Goal: Information Seeking & Learning: Learn about a topic

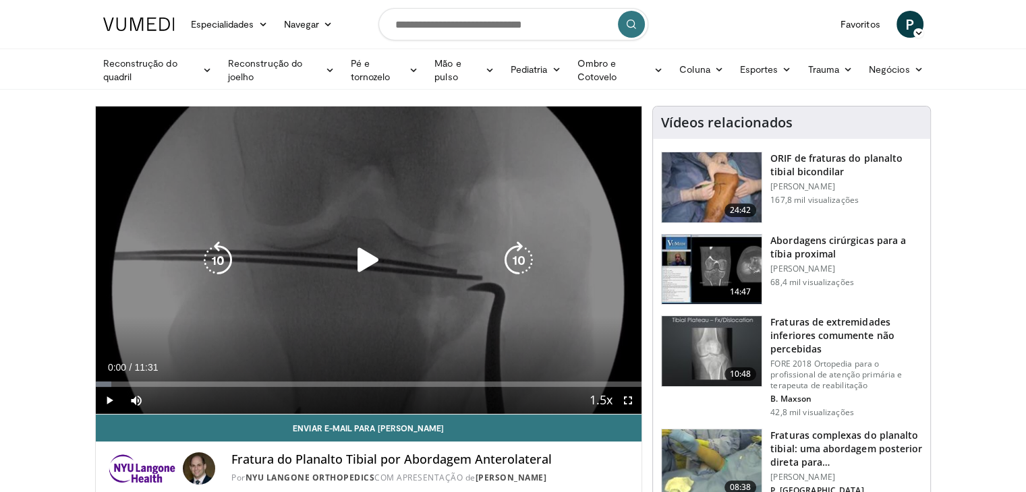
click at [366, 258] on icon "Video Player" at bounding box center [368, 260] width 38 height 38
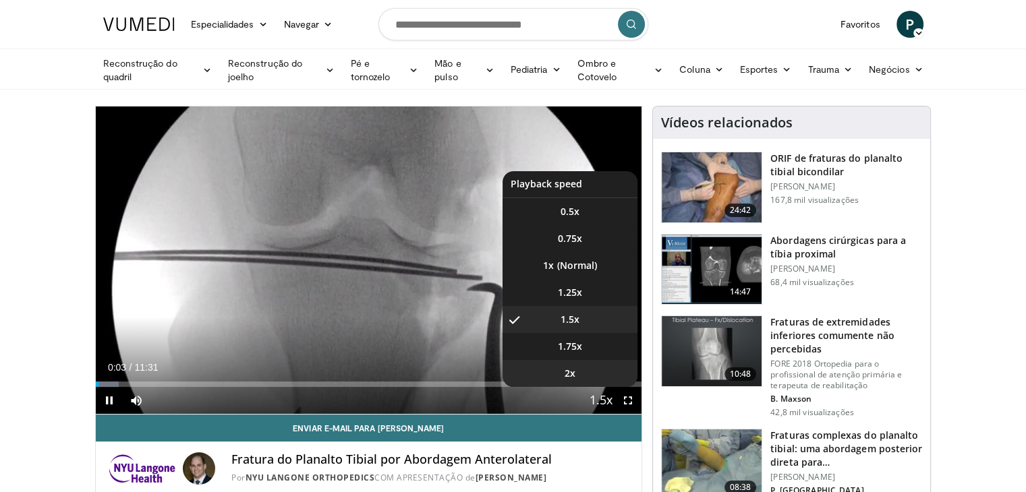
click at [586, 365] on li "2x" at bounding box center [569, 373] width 135 height 27
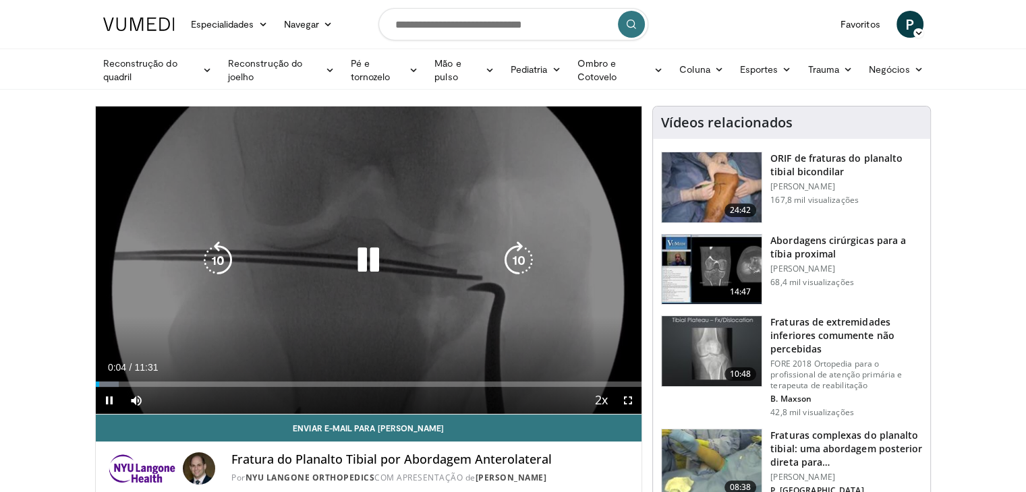
click at [104, 292] on div "10 seconds Tap to unmute" at bounding box center [369, 260] width 546 height 307
click at [210, 301] on div "10 seconds Tap to unmute" at bounding box center [369, 260] width 546 height 307
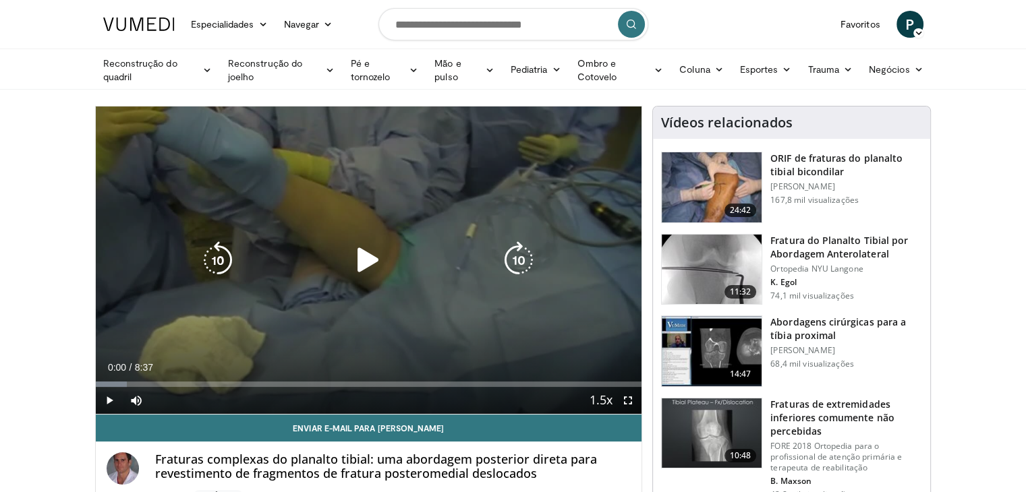
click at [372, 264] on icon "Video Player" at bounding box center [368, 260] width 38 height 38
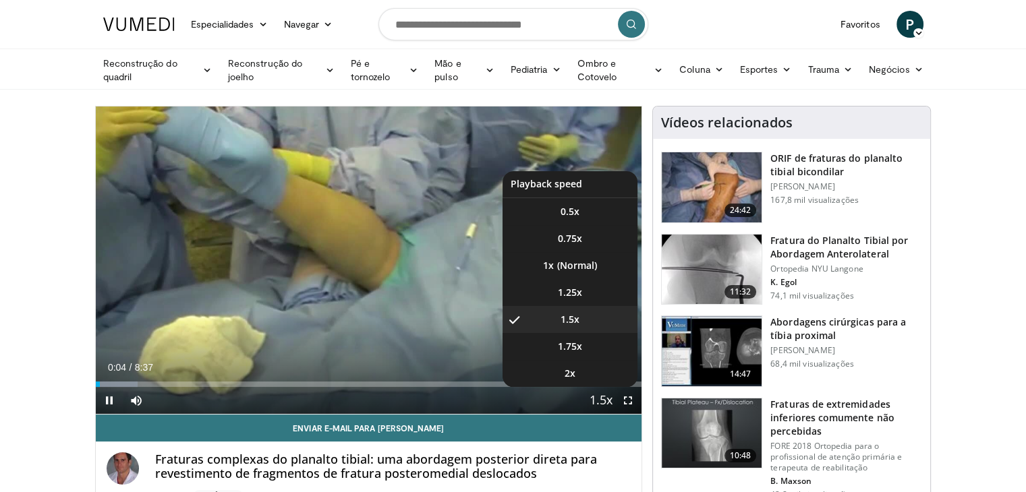
click at [602, 399] on span "Video Player" at bounding box center [600, 401] width 19 height 27
click at [575, 353] on li "1.75x" at bounding box center [569, 346] width 135 height 27
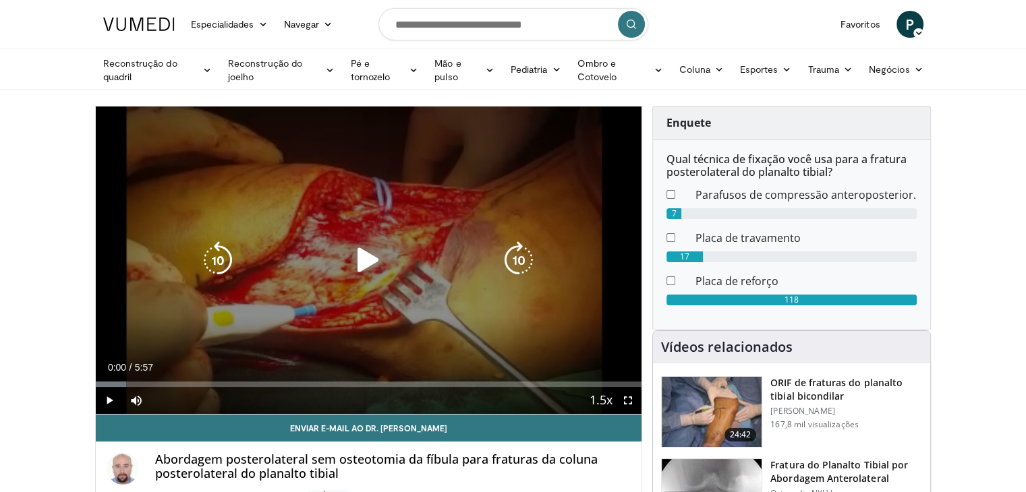
click at [371, 257] on icon "Video Player" at bounding box center [368, 260] width 38 height 38
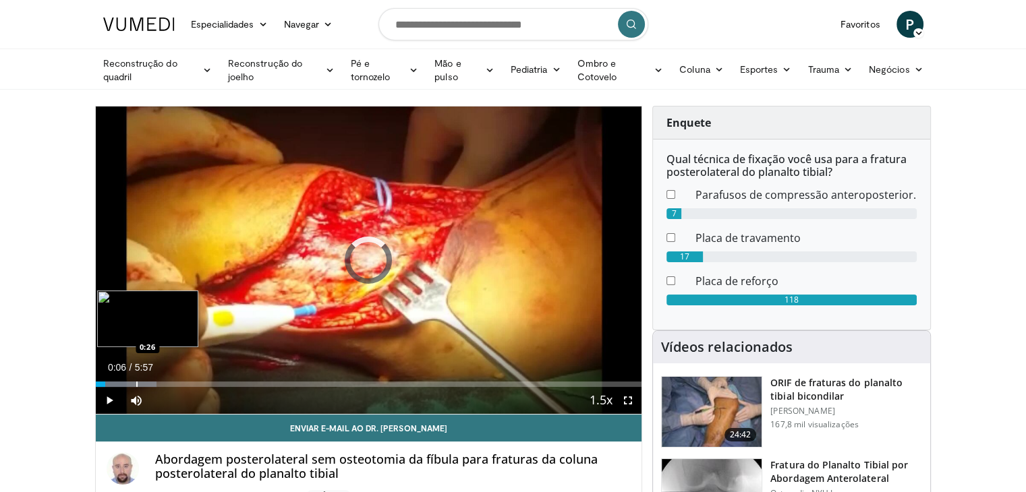
click at [136, 382] on div "Progress Bar" at bounding box center [136, 384] width 1 height 5
click at [158, 382] on div "Progress Bar" at bounding box center [158, 384] width 1 height 5
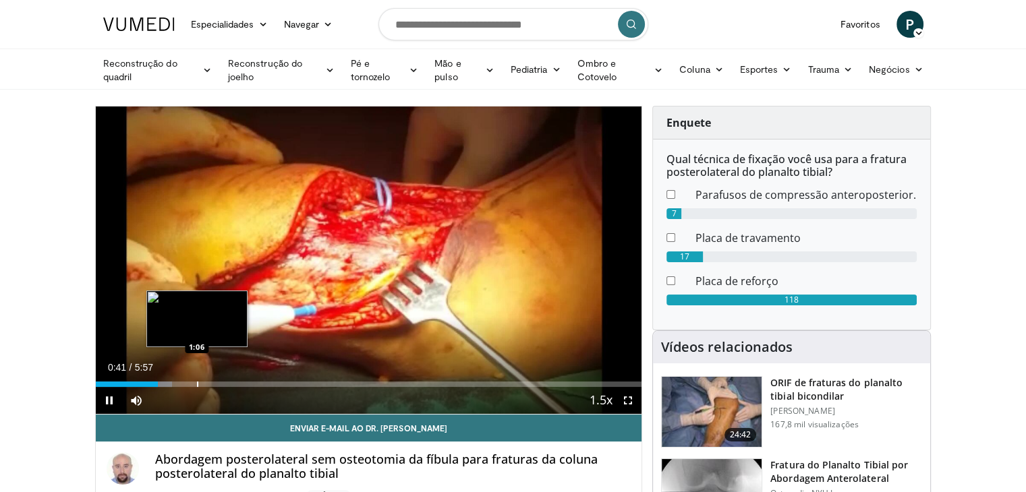
click at [197, 382] on div "Progress Bar" at bounding box center [197, 384] width 1 height 5
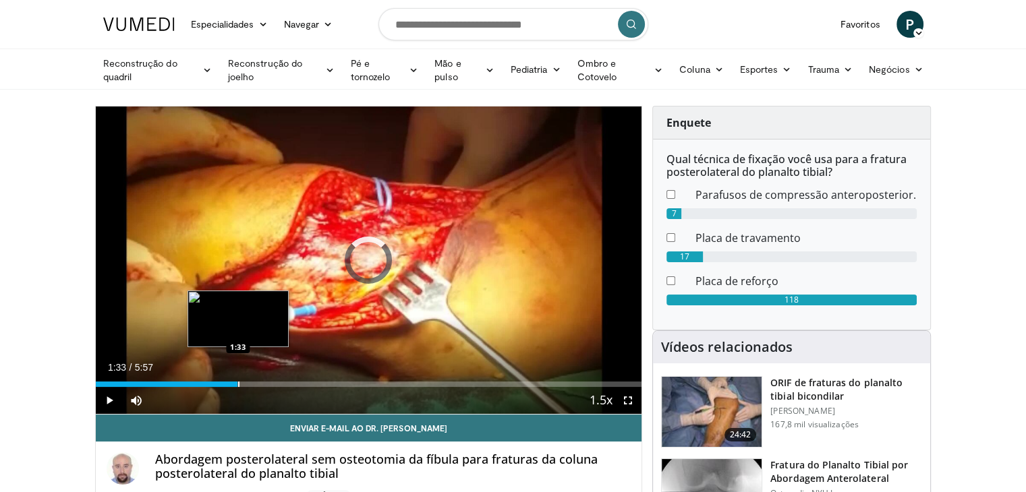
click at [237, 380] on div "Loaded : 0.00% 1:33 1:33" at bounding box center [369, 380] width 546 height 13
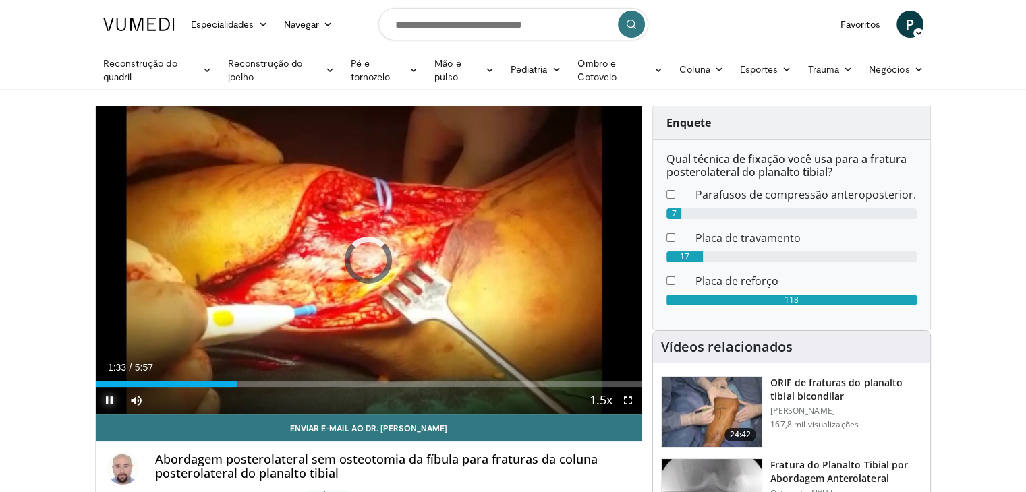
click at [104, 401] on span "Video Player" at bounding box center [109, 400] width 27 height 27
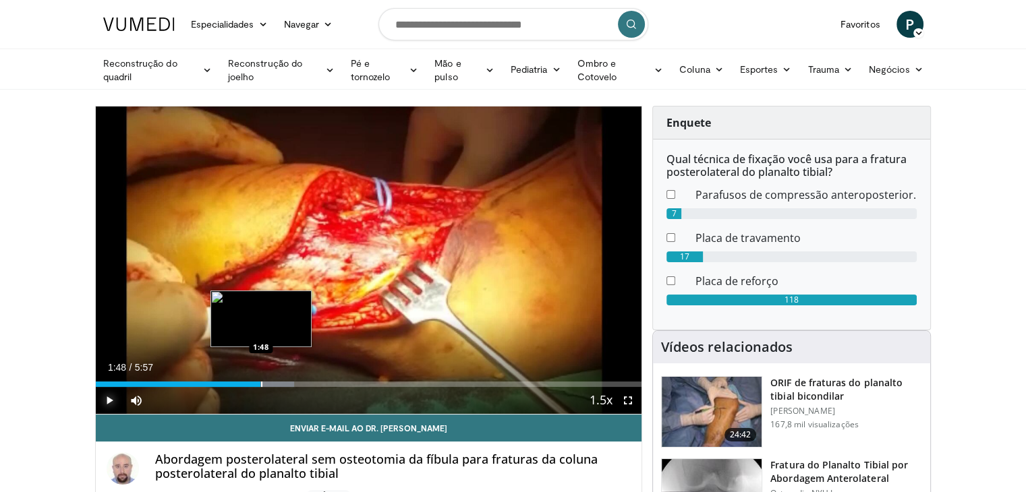
click at [261, 383] on div "Progress Bar" at bounding box center [261, 384] width 1 height 5
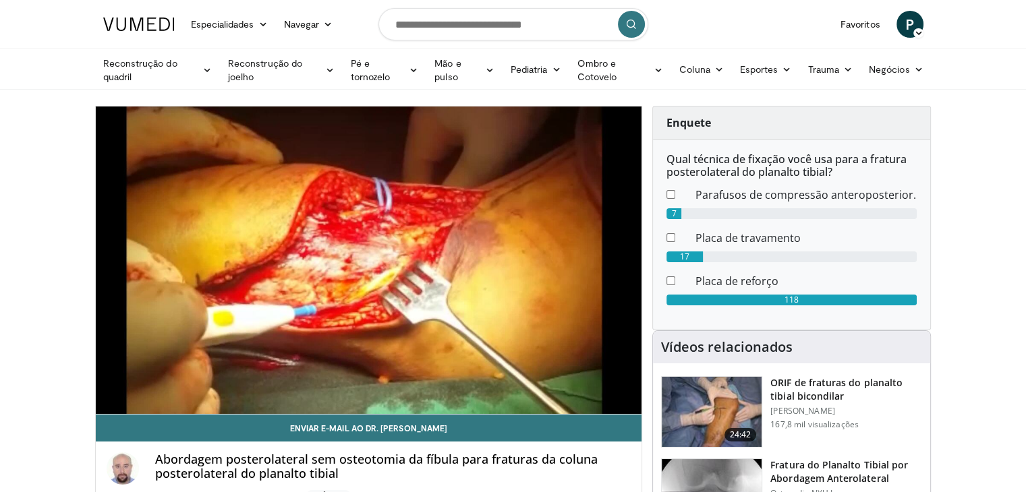
click at [287, 382] on div "10 seconds Tap to unmute" at bounding box center [369, 260] width 546 height 307
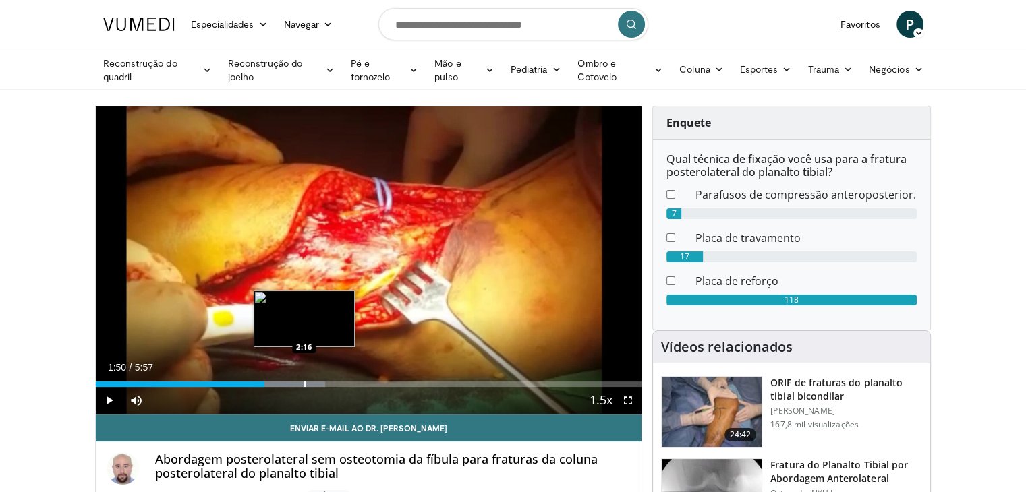
click at [304, 384] on div "Progress Bar" at bounding box center [304, 384] width 1 height 5
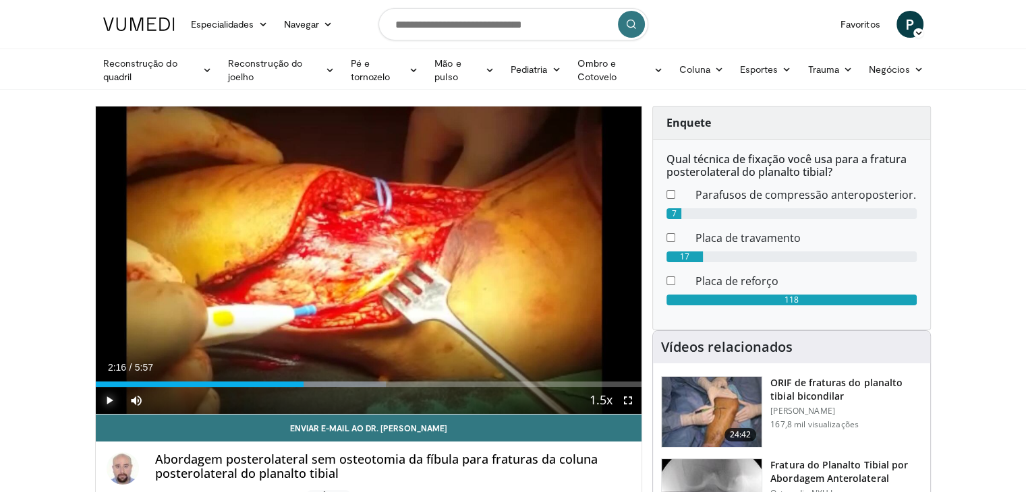
click at [107, 399] on span "Video Player" at bounding box center [109, 400] width 27 height 27
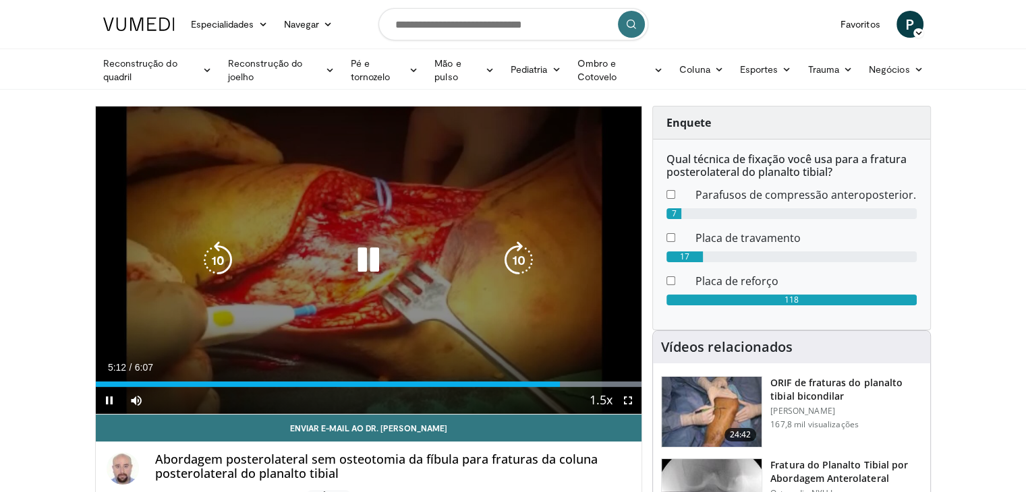
click at [155, 294] on div "10 seconds Tap to unmute" at bounding box center [369, 260] width 546 height 307
click at [362, 260] on icon "Video Player" at bounding box center [368, 260] width 38 height 38
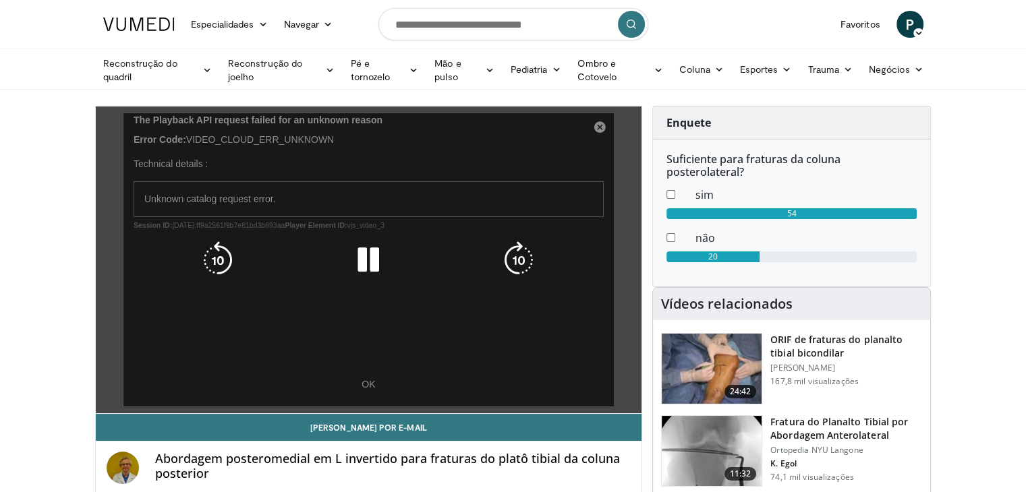
click at [358, 260] on icon "Video Player" at bounding box center [368, 260] width 38 height 38
click at [368, 266] on icon "Video Player" at bounding box center [368, 260] width 38 height 38
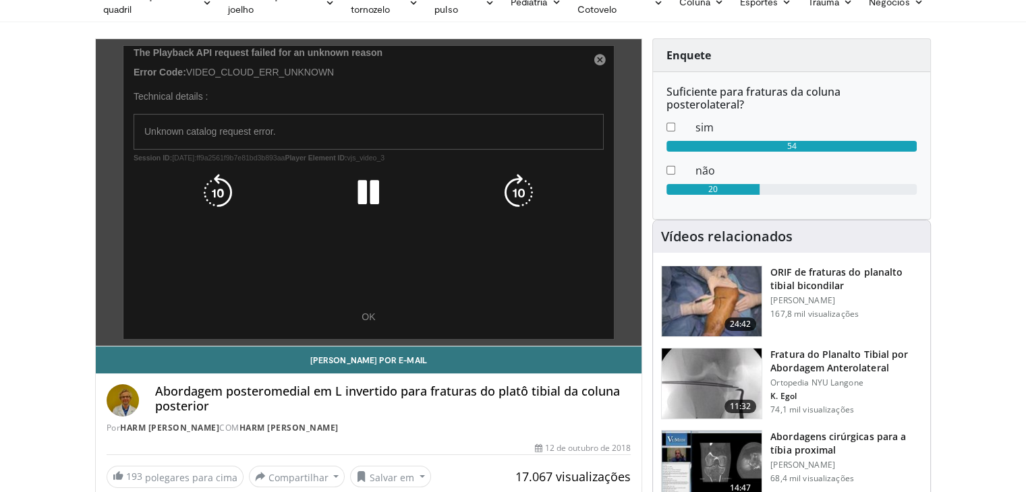
click at [370, 194] on icon "Video Player" at bounding box center [368, 193] width 38 height 38
click at [362, 321] on div "10 seconds Tap to unmute" at bounding box center [369, 192] width 546 height 307
